Goal: Contribute content

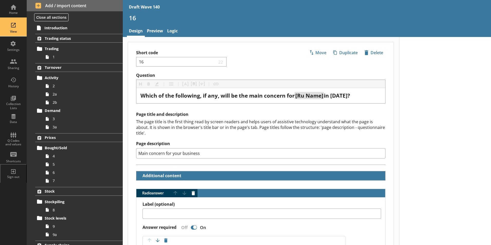
click at [11, 29] on div "View" at bounding box center [13, 27] width 18 height 18
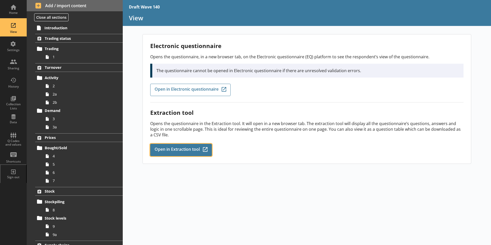
click at [196, 149] on span "Open in Extraction tool" at bounding box center [177, 150] width 45 height 6
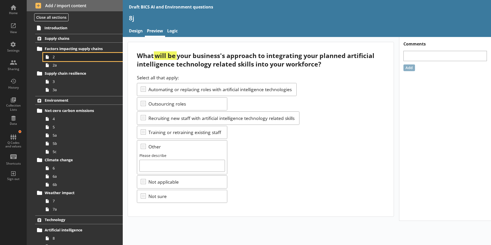
click at [55, 58] on span "2" at bounding box center [81, 56] width 57 height 5
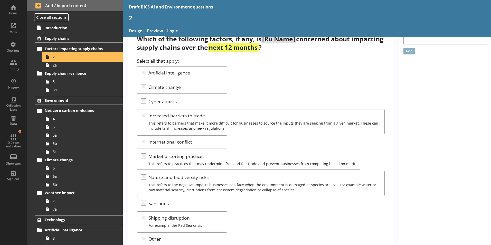
scroll to position [26, 0]
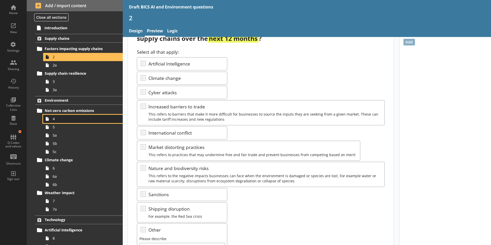
click at [54, 122] on link "4" at bounding box center [83, 119] width 80 height 8
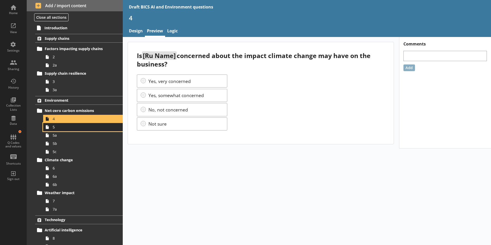
click at [56, 129] on span "5" at bounding box center [81, 127] width 57 height 5
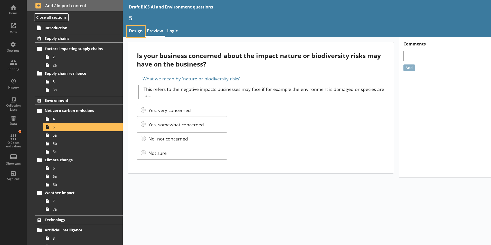
click at [132, 31] on link "Design" at bounding box center [136, 31] width 18 height 11
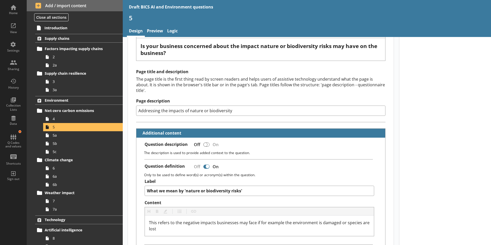
scroll to position [51, 0]
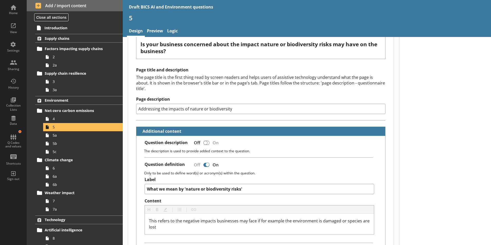
click at [231, 104] on input "Addressing the impacts of nature or biodiversity" at bounding box center [260, 109] width 249 height 10
type textarea "x"
type input "Addressing the impacts of nature or biodiversity"
type textarea "x"
type input "Addressing the impacts of nature or biodiversity r"
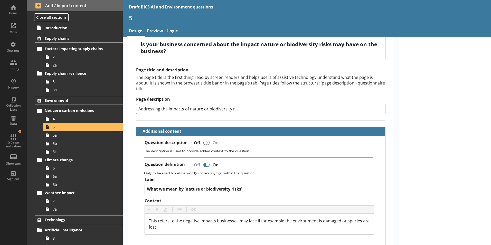
type textarea "x"
type input "Addressing the impacts of nature or biodiversity ri"
type textarea "x"
type input "Addressing the impacts of nature or biodiversity ris"
type textarea "x"
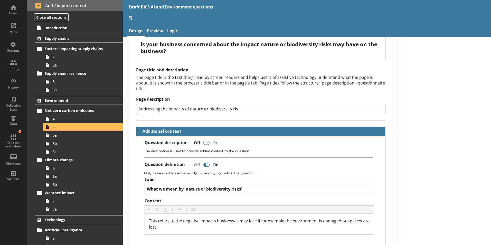
type input "Addressing the impacts of nature or biodiversity risk"
type textarea "x"
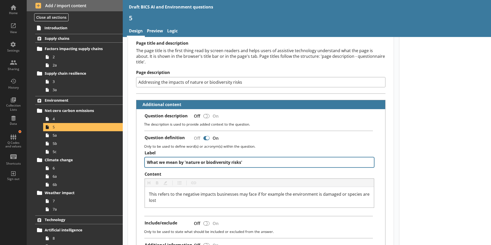
scroll to position [103, 0]
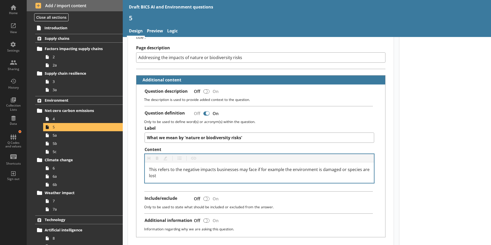
type input "Addressing the impacts of nature or biodiversity risks"
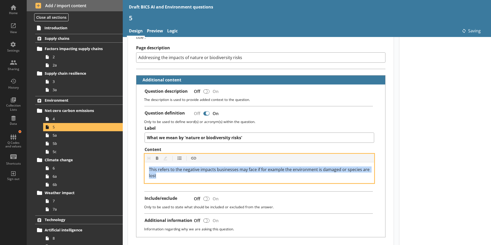
drag, startPoint x: 158, startPoint y: 171, endPoint x: 147, endPoint y: 165, distance: 12.7
click at [147, 165] on div "This refers to the negative impacts businesses may face if for example the envi…" at bounding box center [259, 172] width 229 height 21
copy span "This refers to the negative impacts businesses may face if for example the envi…"
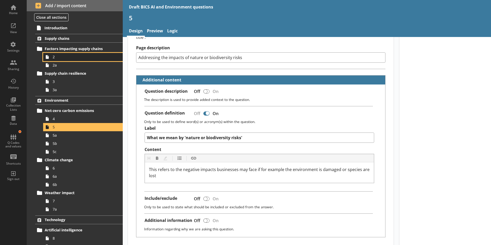
click at [55, 59] on span "2" at bounding box center [81, 56] width 57 height 5
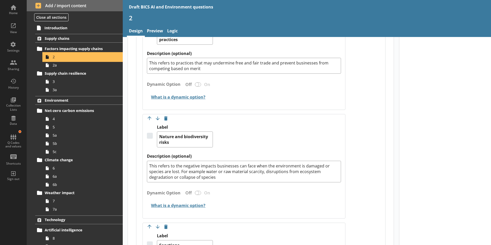
scroll to position [719, 0]
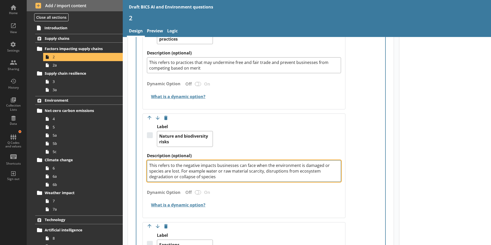
drag, startPoint x: 218, startPoint y: 173, endPoint x: 147, endPoint y: 162, distance: 71.4
click at [147, 162] on textarea "This refers to the negative impacts businesses can face when the environment is…" at bounding box center [244, 171] width 194 height 22
paste textarea "may face if for example the environment is damaged or species are lost"
type textarea "x"
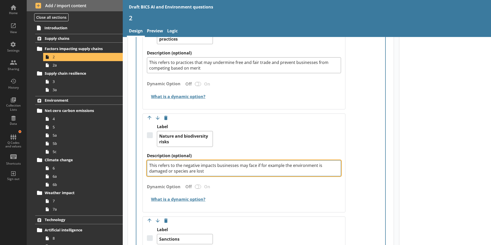
type textarea "This refers to the negative impacts businesses may face if for example the envi…"
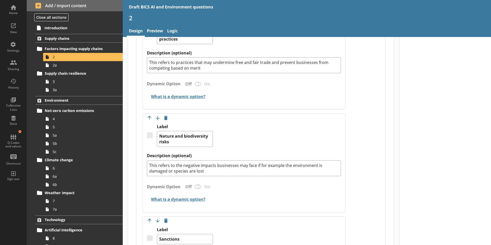
type textarea "x"
